Goal: Task Accomplishment & Management: Manage account settings

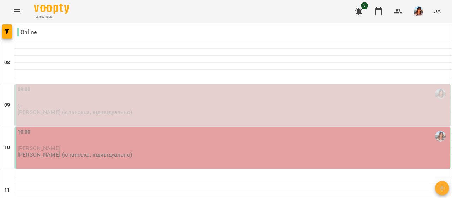
scroll to position [31, 0]
drag, startPoint x: 0, startPoint y: 0, endPoint x: 107, endPoint y: 111, distance: 154.7
click at [107, 128] on div "10:00" at bounding box center [233, 136] width 431 height 16
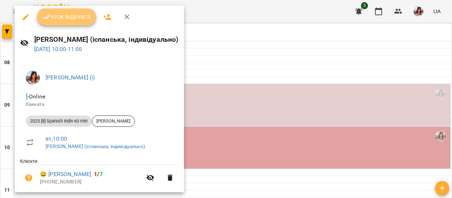
click at [59, 19] on span "Урок відбувся" at bounding box center [67, 17] width 48 height 8
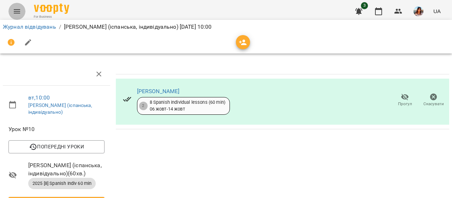
click at [15, 6] on button "Menu" at bounding box center [16, 11] width 17 height 17
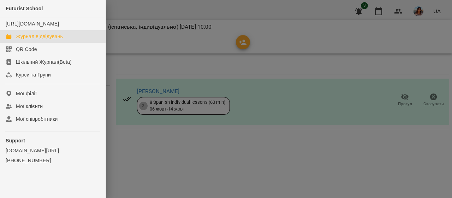
click at [58, 40] on div "Журнал відвідувань" at bounding box center [39, 36] width 47 height 7
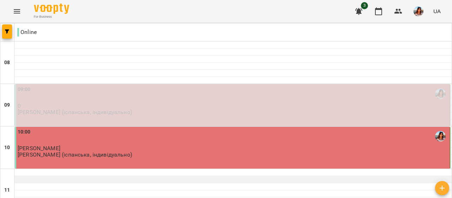
scroll to position [55, 0]
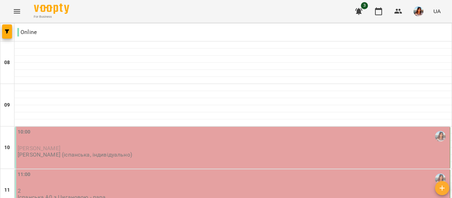
scroll to position [97, 0]
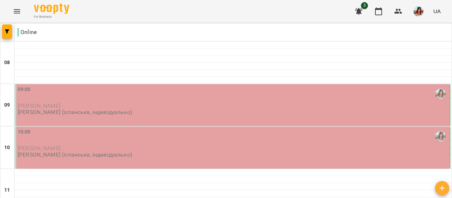
scroll to position [27, 0]
click at [420, 10] on img "button" at bounding box center [419, 11] width 10 height 10
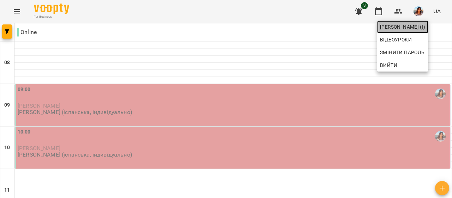
click at [398, 26] on span "[PERSON_NAME] (і)" at bounding box center [403, 27] width 46 height 8
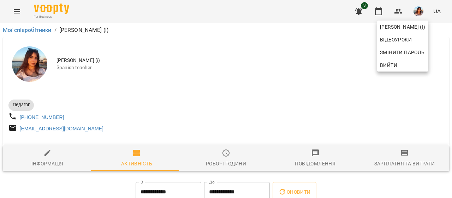
click at [222, 159] on div at bounding box center [226, 99] width 452 height 198
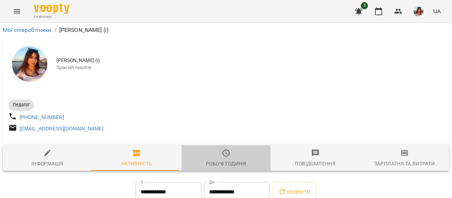
click at [223, 156] on icon "button" at bounding box center [226, 152] width 7 height 7
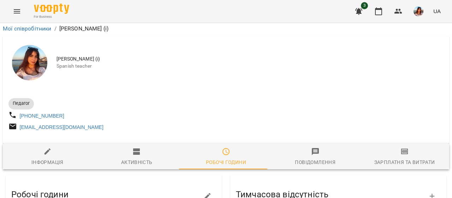
scroll to position [248, 0]
